Goal: Task Accomplishment & Management: Use online tool/utility

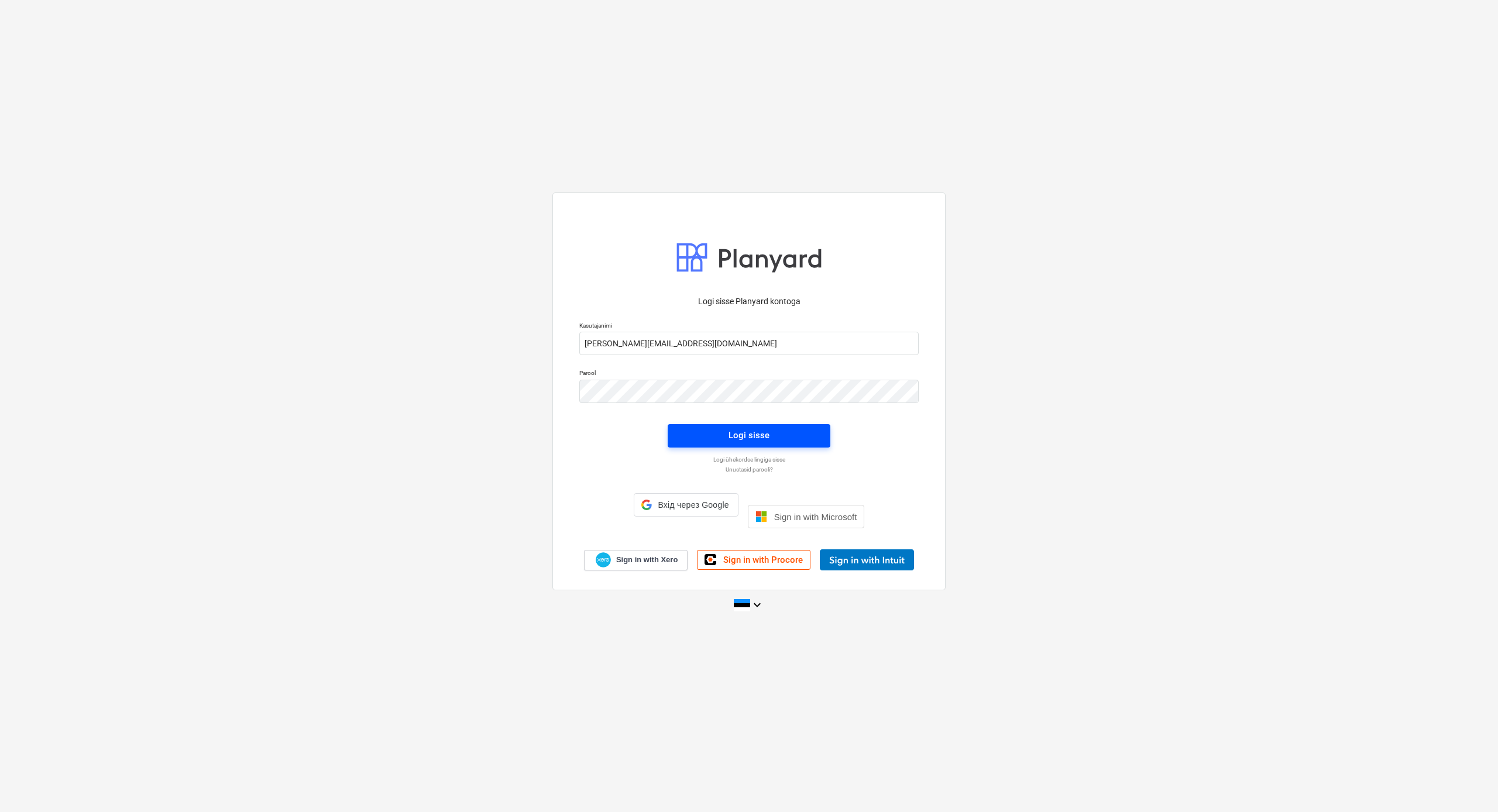
click at [745, 443] on div "Logi sisse" at bounding box center [749, 435] width 41 height 15
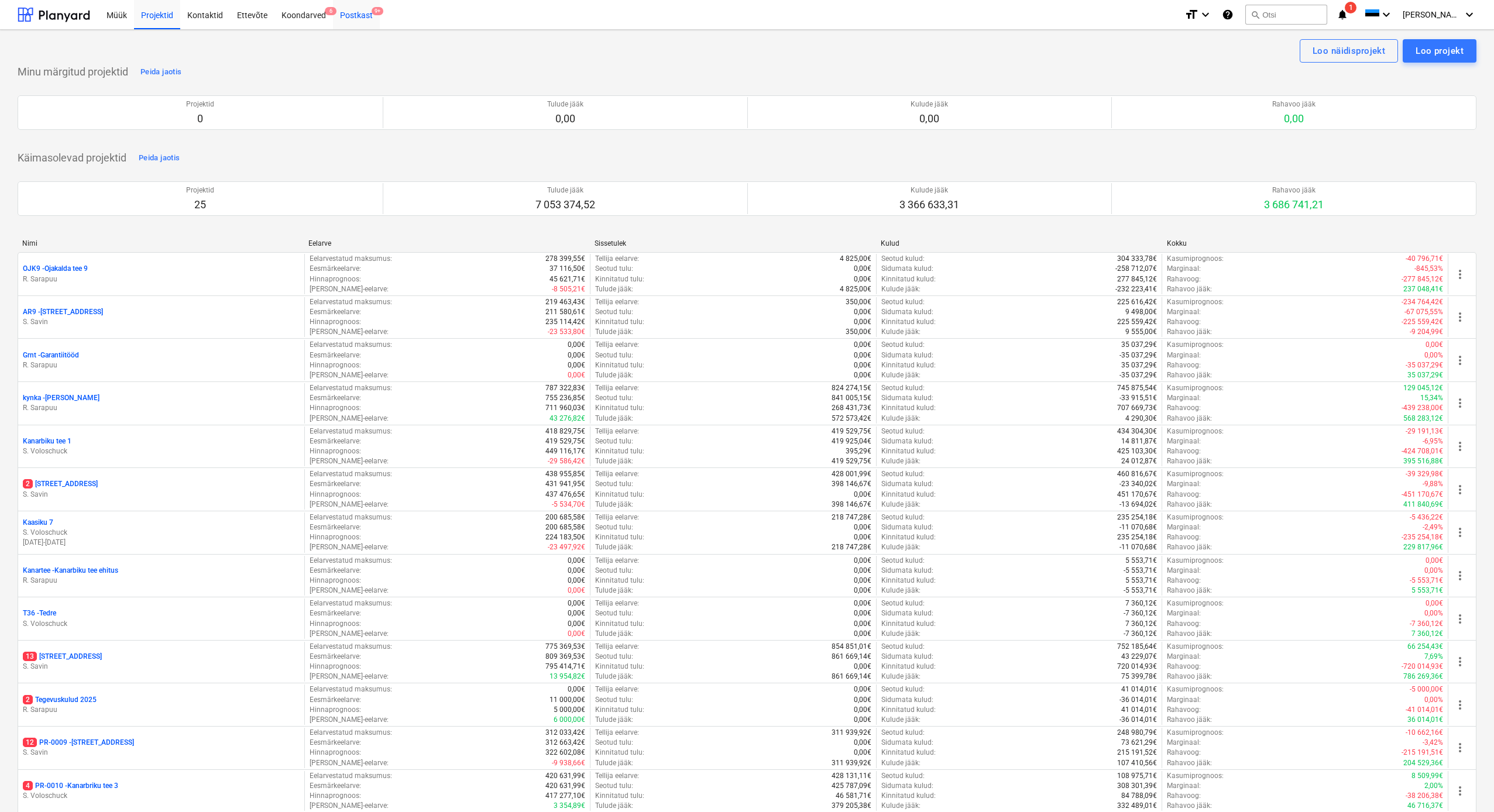
click at [363, 15] on div "Postkast 9+" at bounding box center [356, 14] width 47 height 30
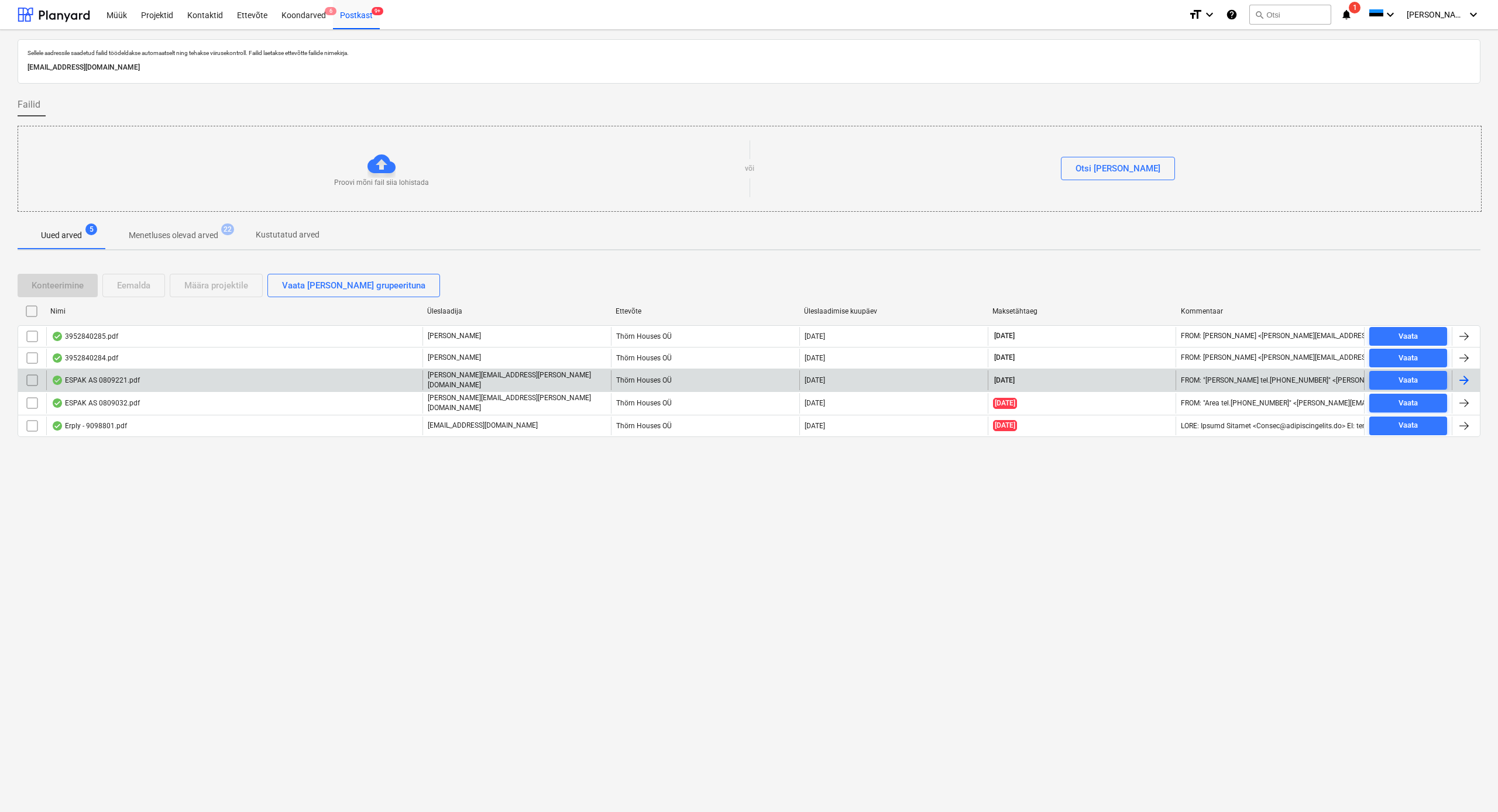
click at [118, 380] on div "ESPAK AS 0809221.pdf" at bounding box center [95, 380] width 88 height 9
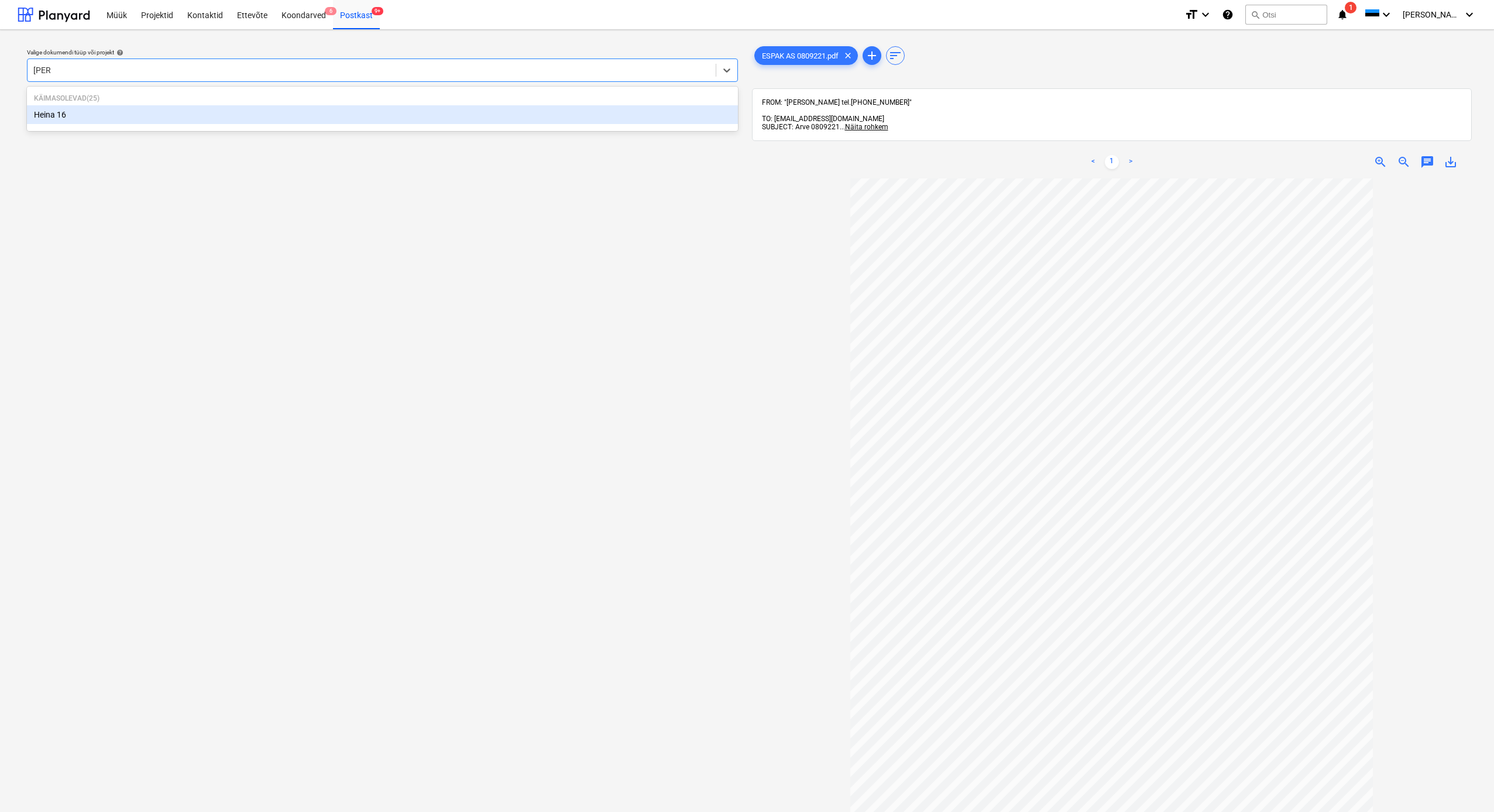
type input "heina"
click at [68, 116] on div "Heina 16" at bounding box center [382, 115] width 712 height 19
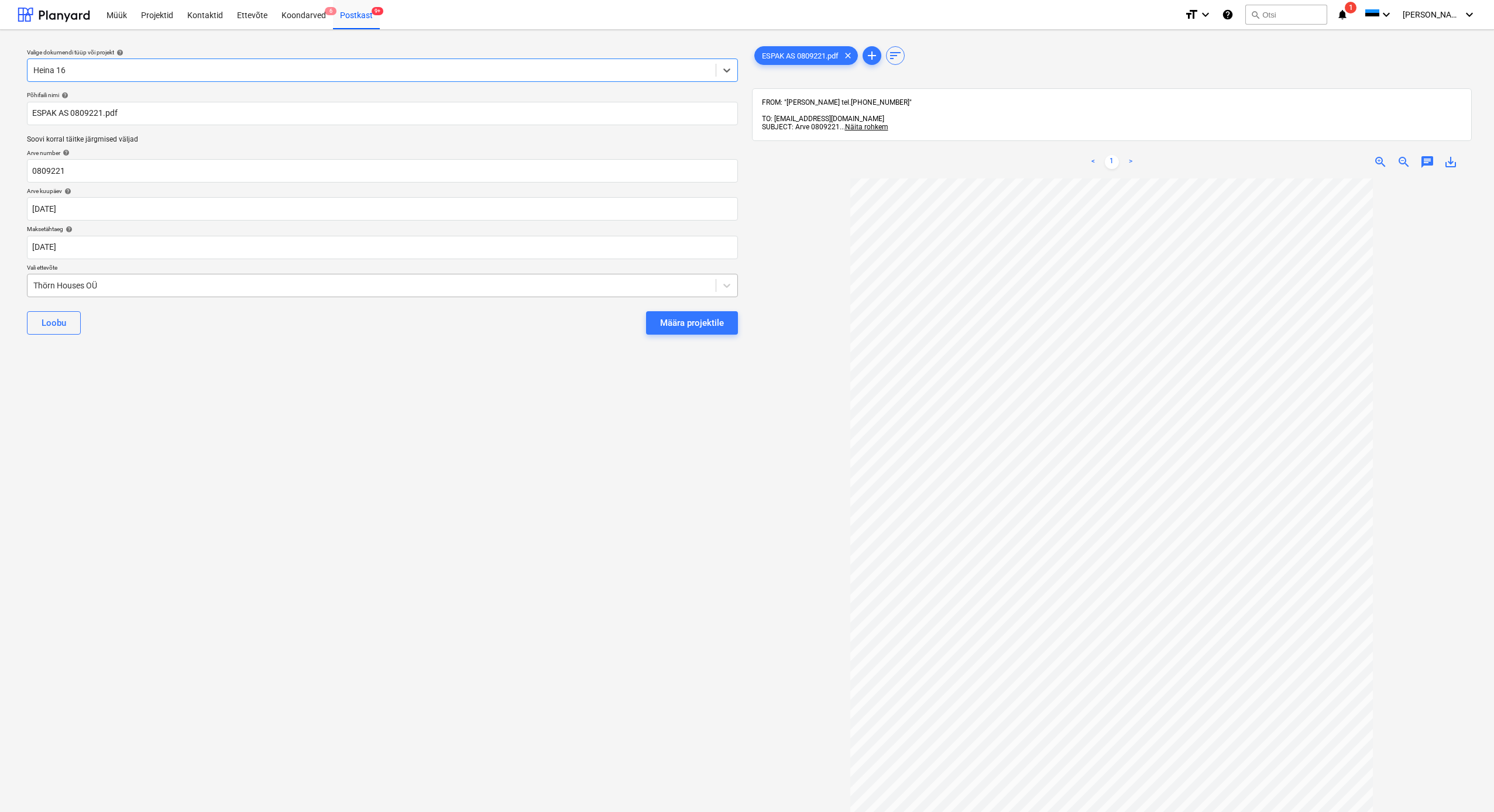
click at [32, 285] on div "Thörn Houses OÜ" at bounding box center [371, 285] width 688 height 16
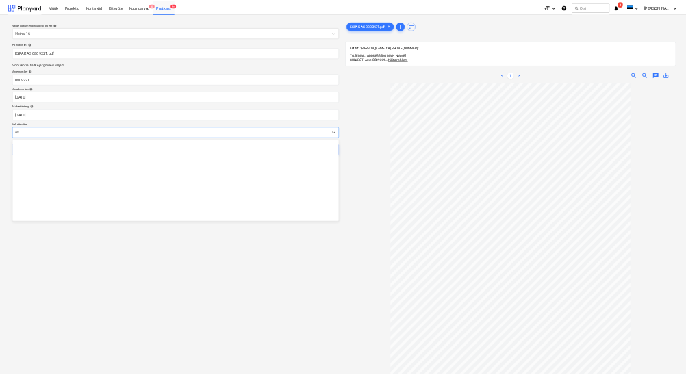
scroll to position [944, 0]
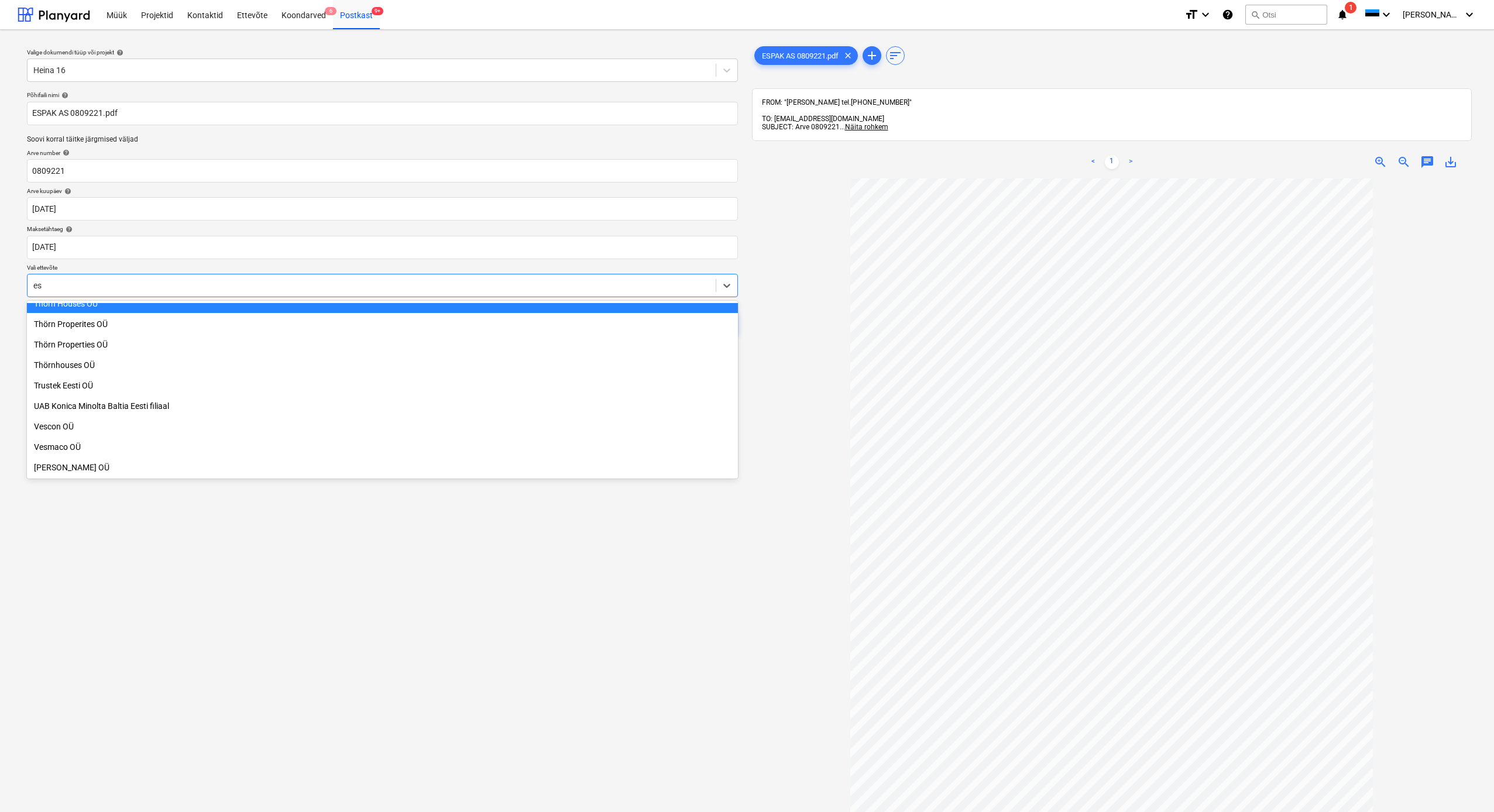
type input "esp"
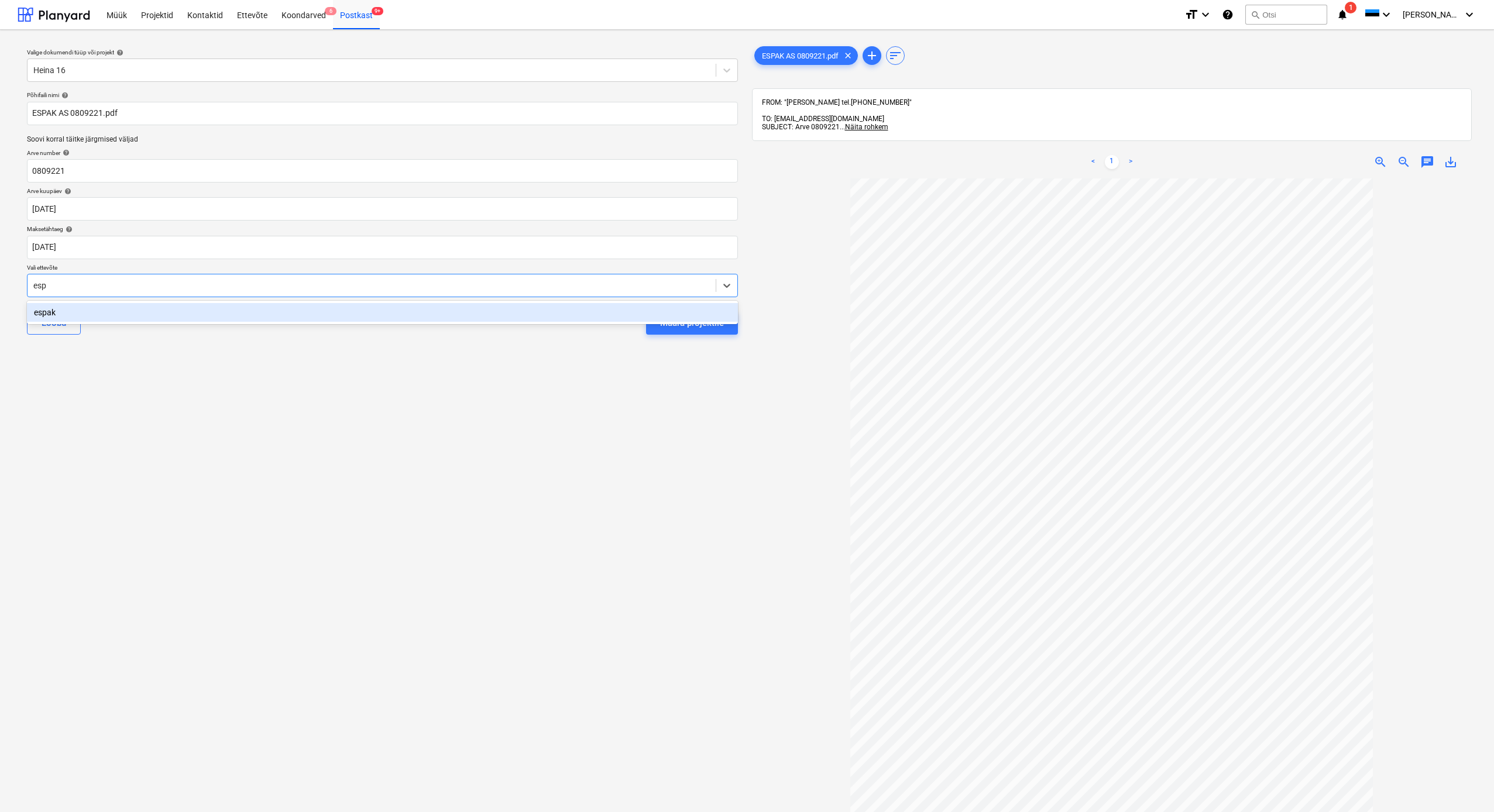
click at [42, 309] on div "espak" at bounding box center [382, 313] width 712 height 19
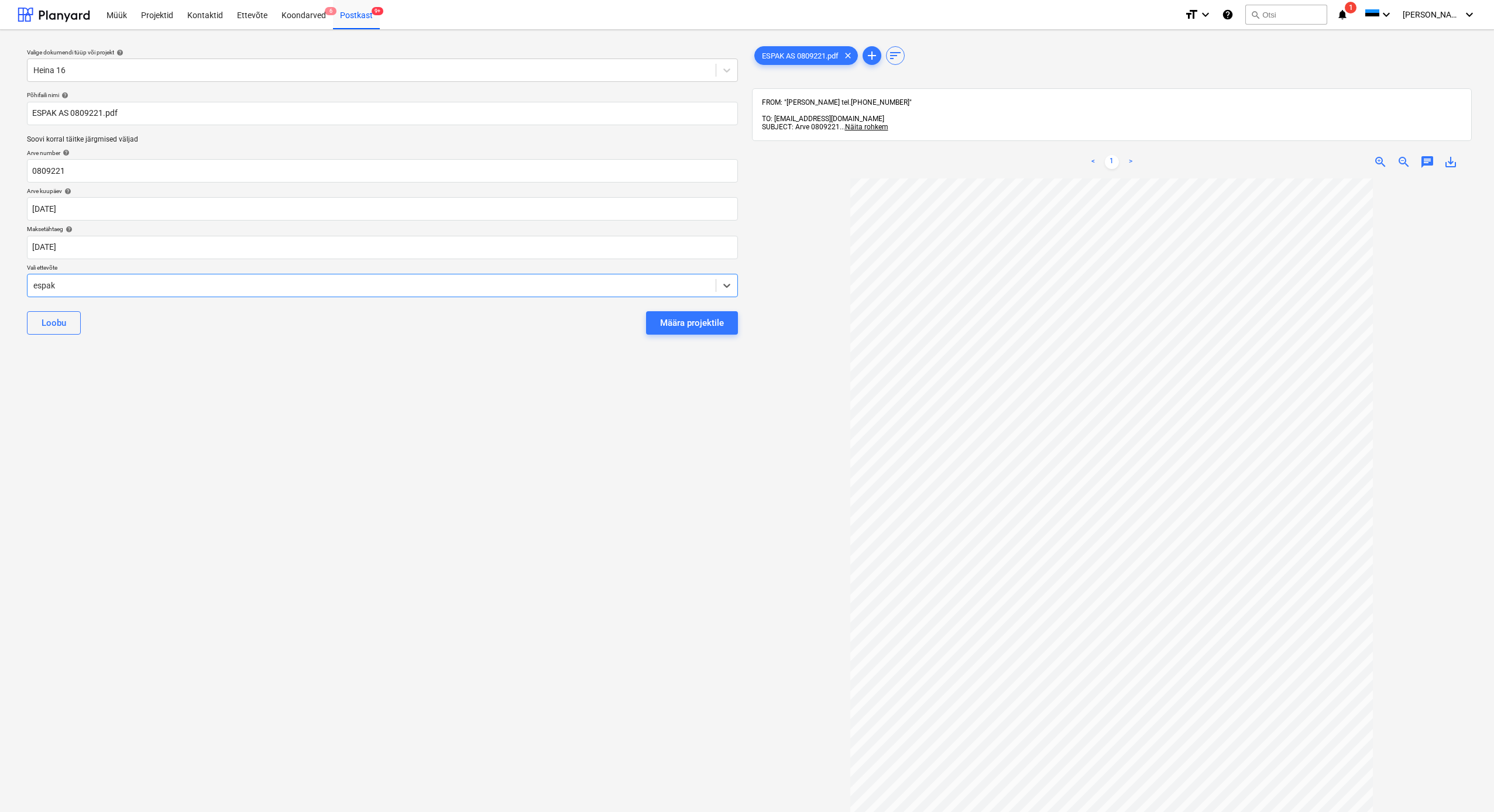
click at [679, 323] on div "Määra projektile" at bounding box center [692, 323] width 64 height 15
